Goal: Task Accomplishment & Management: Complete application form

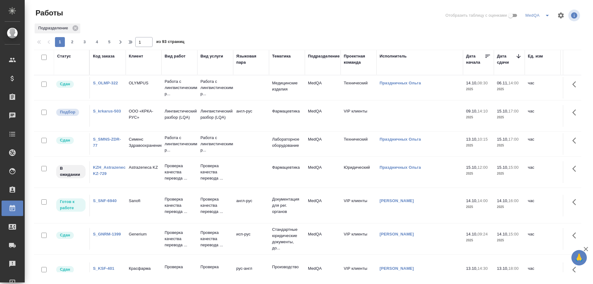
click at [101, 112] on link "S_krkarus-503" at bounding box center [107, 111] width 28 height 5
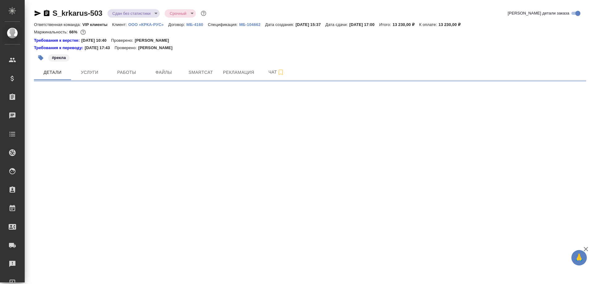
select select "RU"
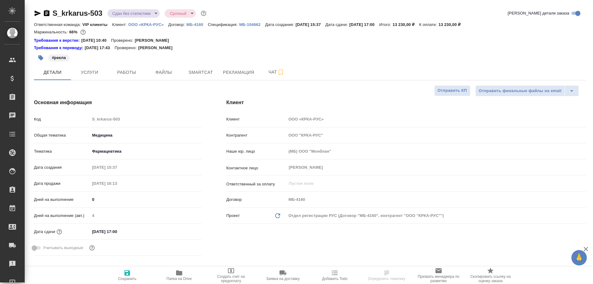
type textarea "x"
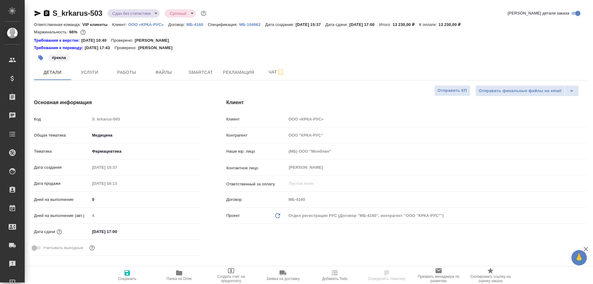
type textarea "x"
type input "[PERSON_NAME]"
type input "Каирова Бэлла"
click at [179, 273] on icon "button" at bounding box center [179, 272] width 6 height 5
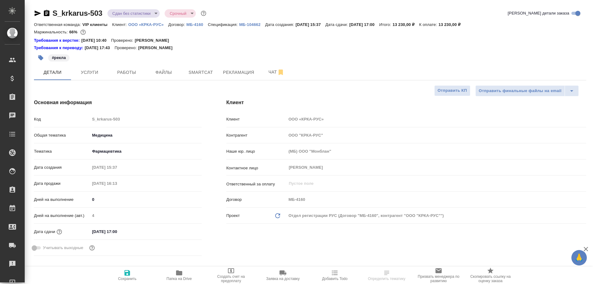
type textarea "x"
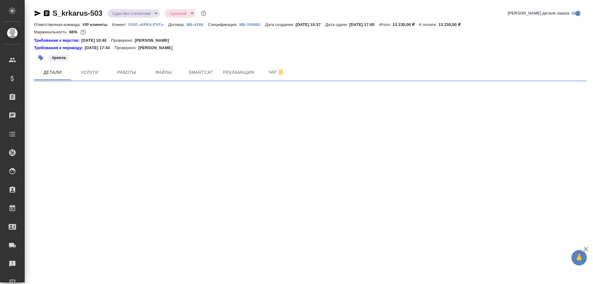
select select "RU"
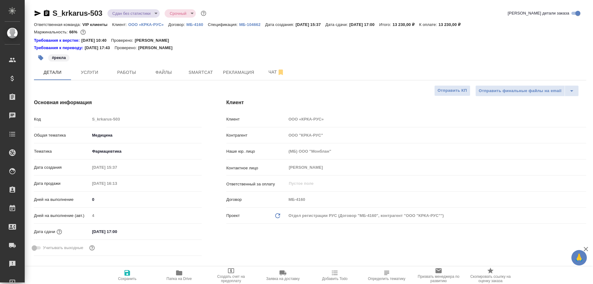
type textarea "x"
